Goal: Register for event/course

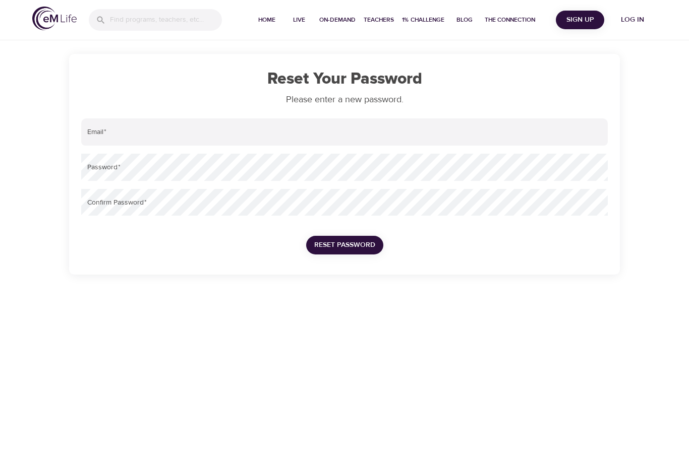
click at [96, 131] on input "email" at bounding box center [344, 131] width 526 height 27
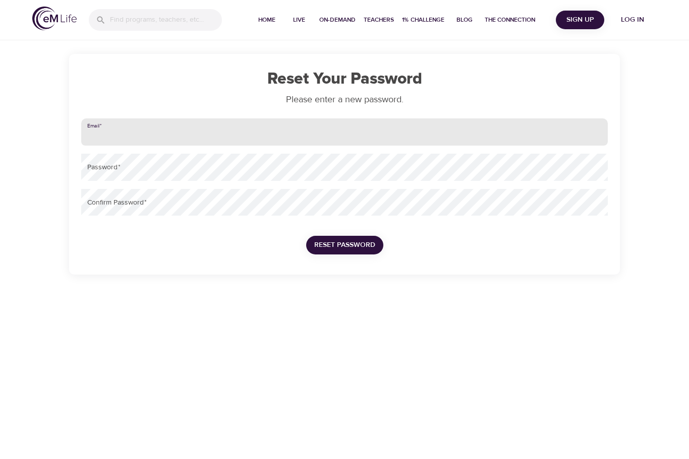
type input "ann.wicks@kornferry.com"
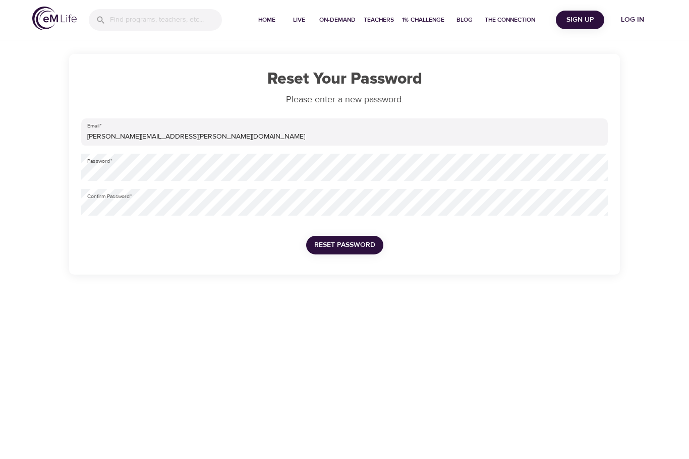
click at [355, 248] on span "Reset Password" at bounding box center [344, 245] width 61 height 13
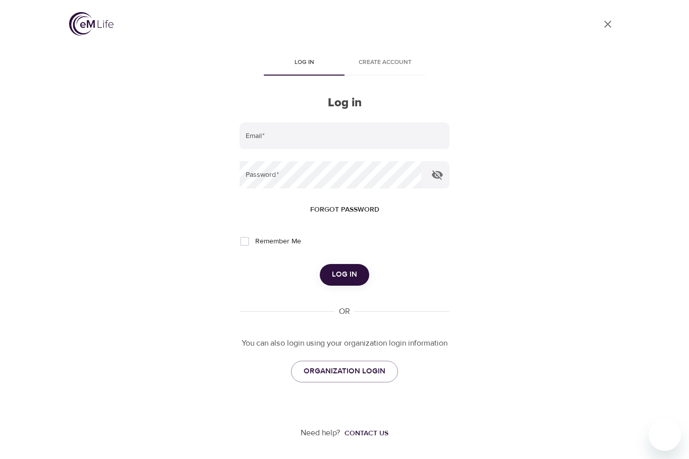
click at [336, 136] on input "email" at bounding box center [345, 136] width 210 height 27
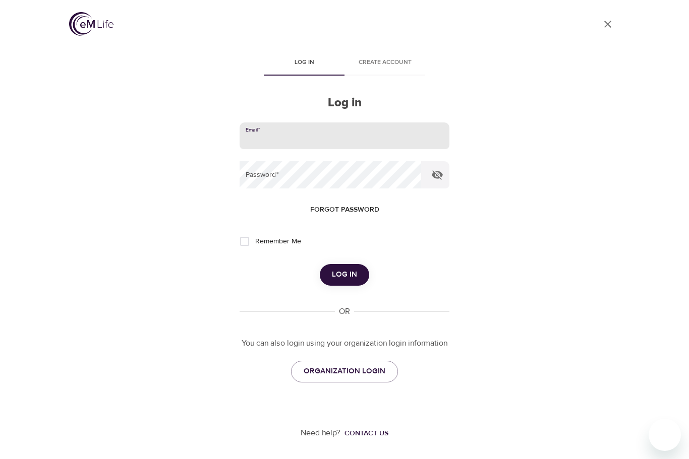
type input "ann.wicks@kornferry.com"
click at [242, 243] on input "Remember Me" at bounding box center [244, 241] width 21 height 21
checkbox input "true"
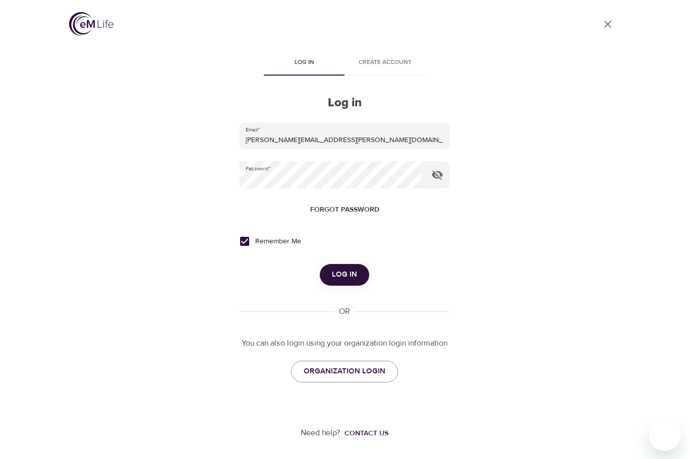
click at [354, 278] on span "Log in" at bounding box center [344, 274] width 25 height 13
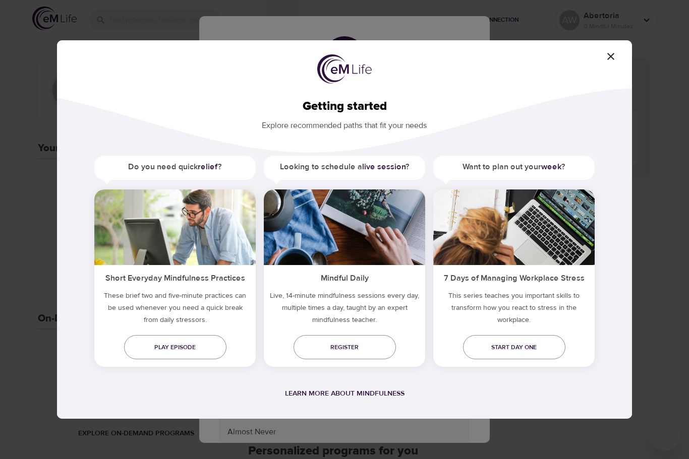
click at [616, 60] on icon "button" at bounding box center [611, 56] width 12 height 12
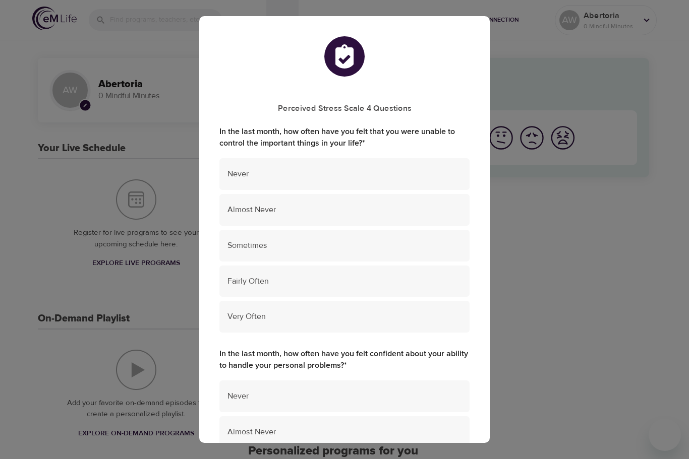
click at [572, 97] on div "Perceived Stress Scale 4 Questions In the last month, how often have you felt t…" at bounding box center [344, 229] width 689 height 459
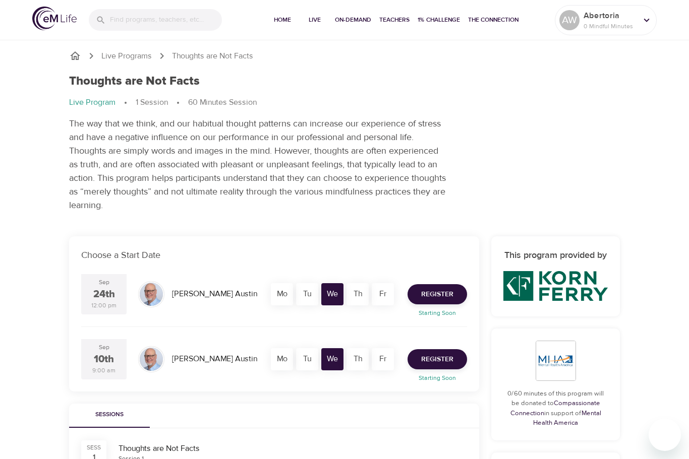
click at [451, 364] on span "Register" at bounding box center [437, 359] width 32 height 13
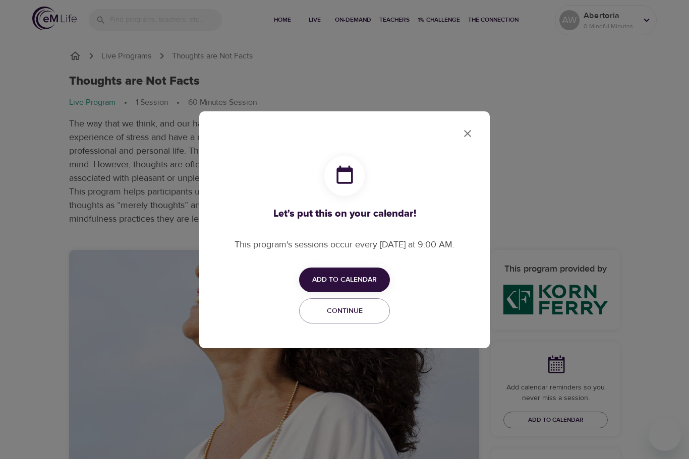
checkbox input "true"
click at [366, 282] on span "Add to Calendar" at bounding box center [344, 280] width 65 height 13
click at [358, 321] on span "Outlook" at bounding box center [350, 320] width 31 height 14
click at [353, 325] on span "Outlook" at bounding box center [350, 320] width 31 height 14
click at [468, 130] on div at bounding box center [344, 229] width 689 height 459
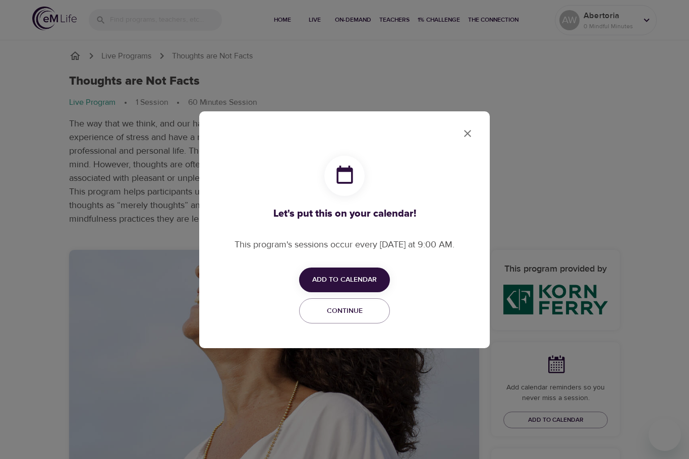
click at [463, 125] on button "close" at bounding box center [467, 134] width 24 height 24
click at [356, 268] on button "Add to Calendar" at bounding box center [344, 280] width 91 height 25
click at [362, 324] on span "Outlook" at bounding box center [350, 320] width 31 height 14
click at [348, 322] on span "Outlook" at bounding box center [350, 320] width 31 height 14
